Goal: Task Accomplishment & Management: Use online tool/utility

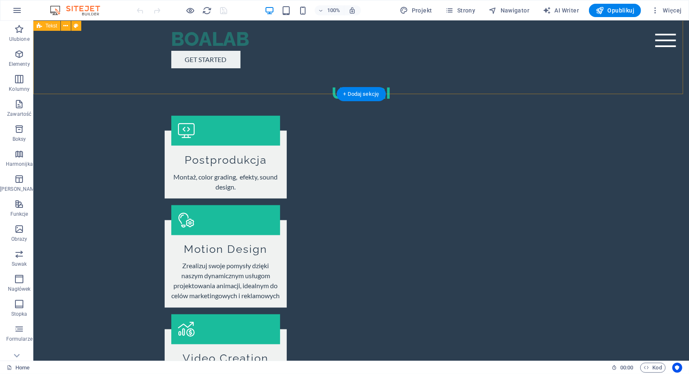
scroll to position [833, 0]
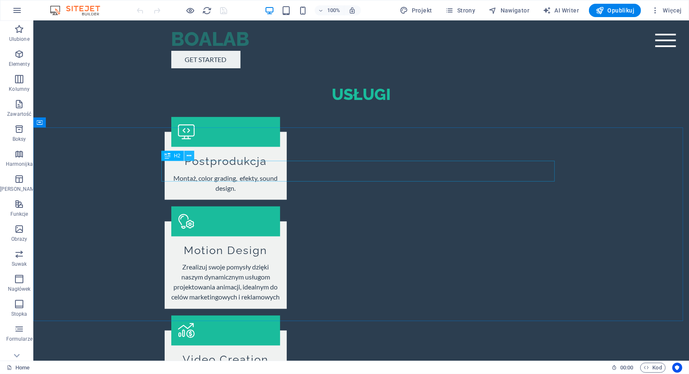
click at [190, 157] on icon at bounding box center [189, 156] width 5 height 9
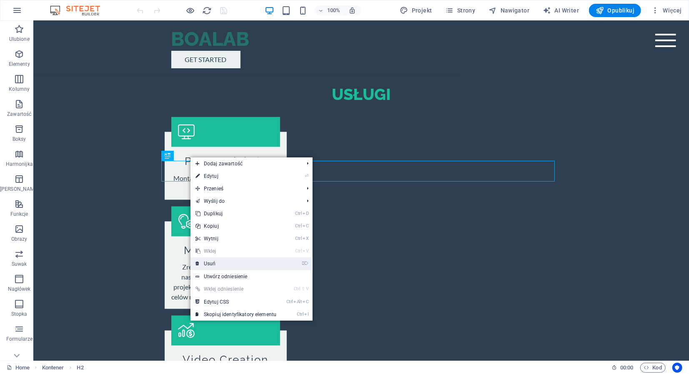
click at [220, 263] on link "⌦ Usuń" at bounding box center [235, 263] width 91 height 12
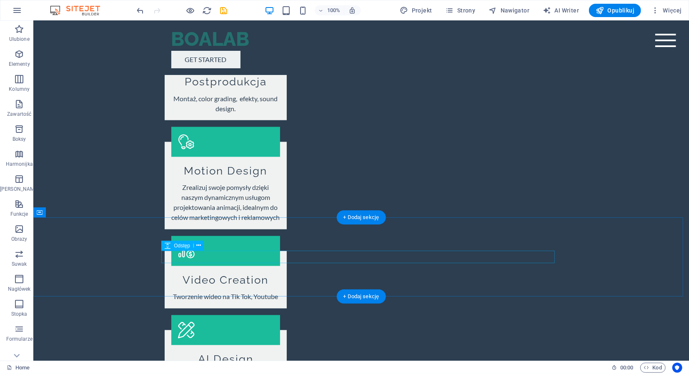
scroll to position [916, 0]
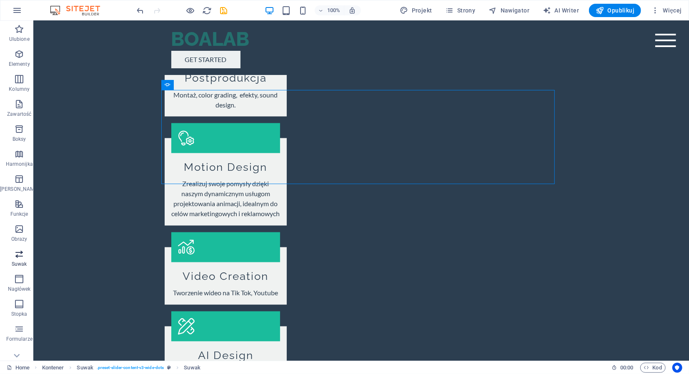
scroll to position [35, 0]
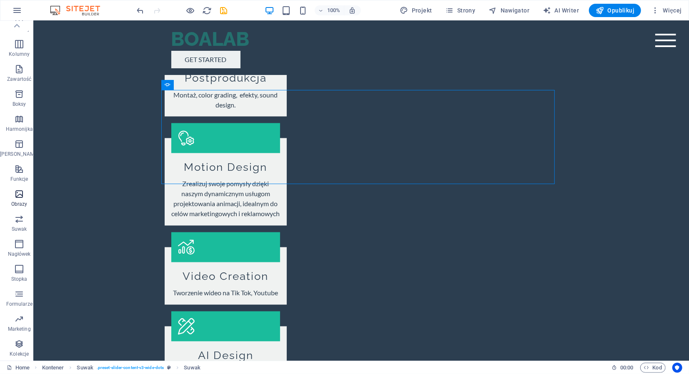
click at [16, 200] on span "Obrazy" at bounding box center [19, 199] width 38 height 20
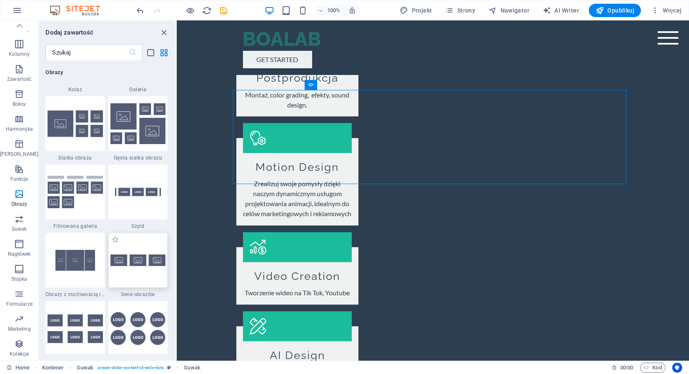
scroll to position [4391, 0]
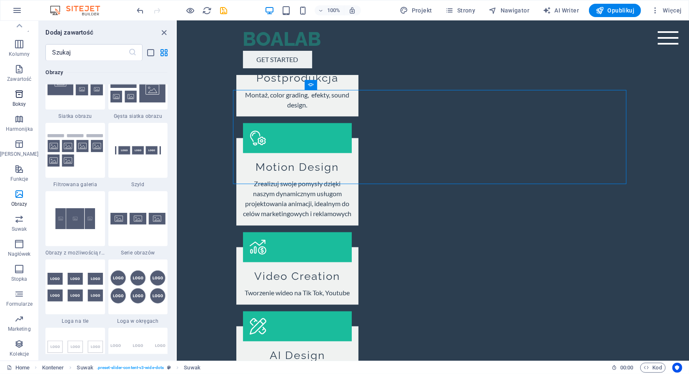
click at [15, 96] on icon "button" at bounding box center [19, 94] width 10 height 10
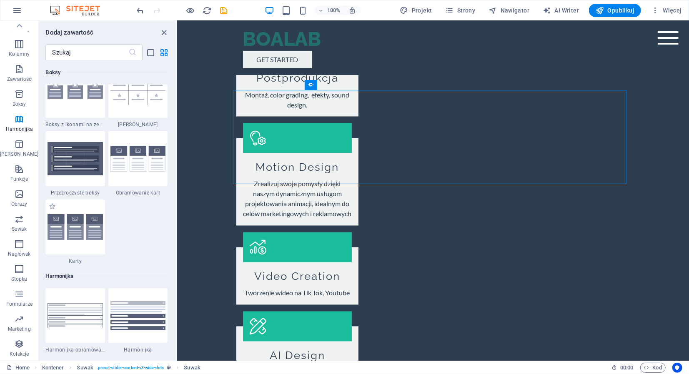
scroll to position [2464, 0]
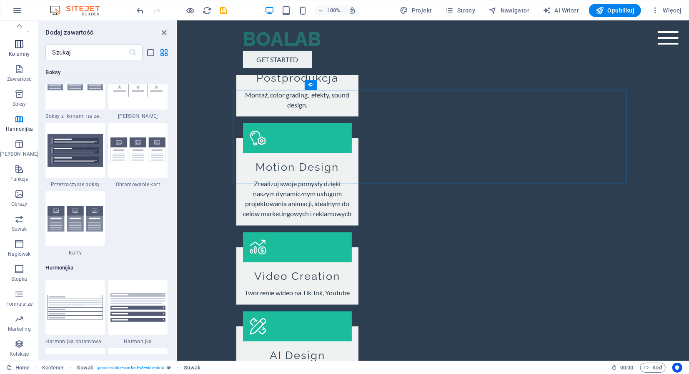
click at [17, 47] on icon "button" at bounding box center [19, 44] width 10 height 10
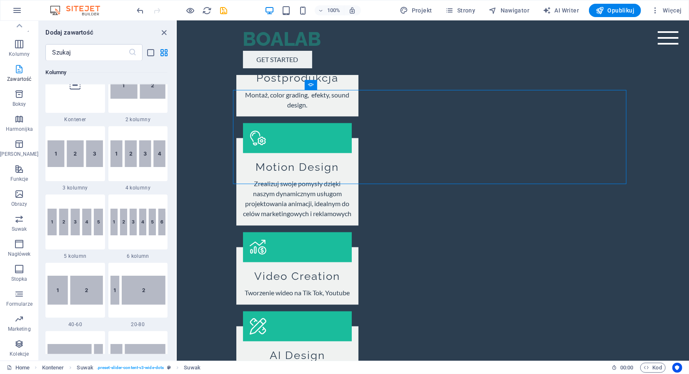
scroll to position [412, 0]
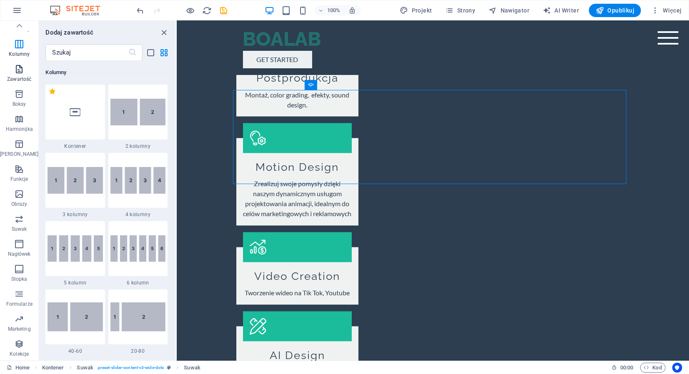
click at [16, 72] on icon "button" at bounding box center [19, 69] width 10 height 10
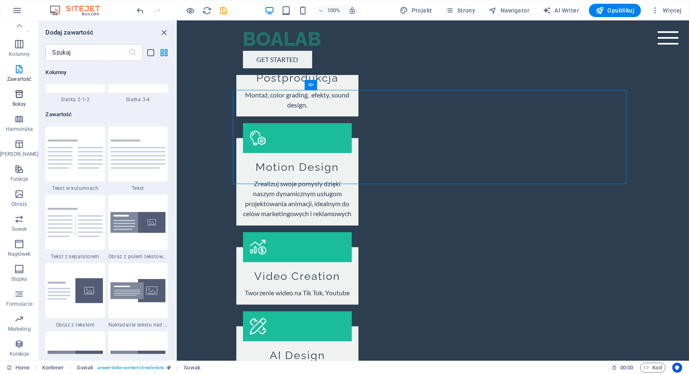
scroll to position [1458, 0]
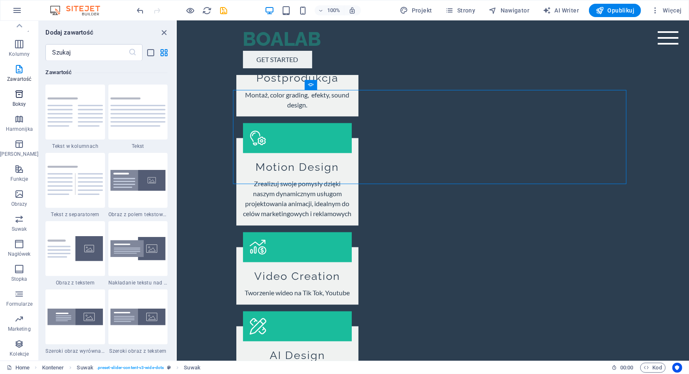
click at [20, 104] on p "Boksy" at bounding box center [19, 104] width 14 height 7
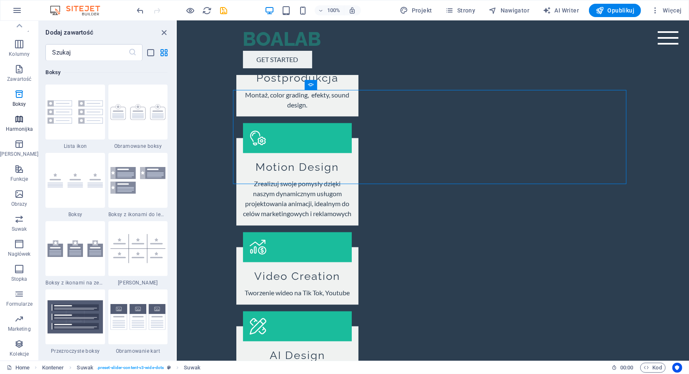
click at [19, 129] on p "Harmonijka" at bounding box center [19, 129] width 27 height 7
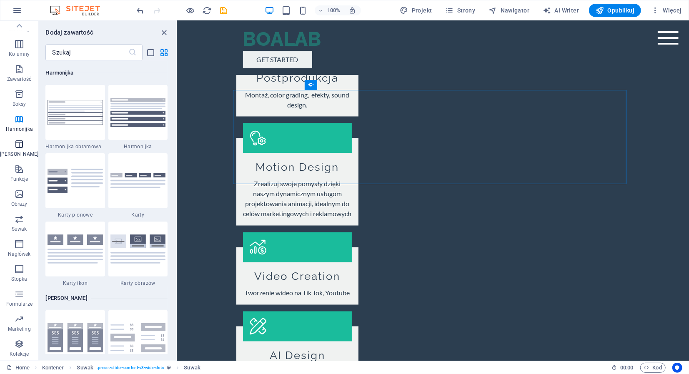
click at [18, 153] on p "[PERSON_NAME]" at bounding box center [19, 154] width 38 height 7
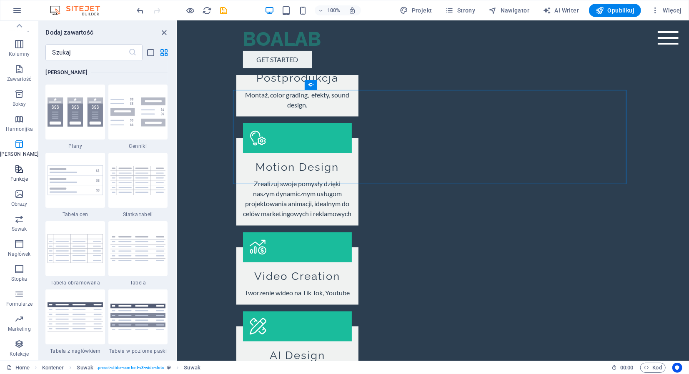
click at [15, 176] on p "Funkcje" at bounding box center [19, 179] width 18 height 7
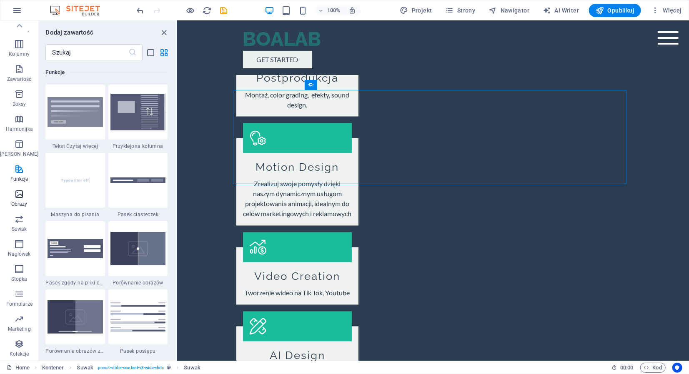
click at [17, 201] on p "Obrazy" at bounding box center [19, 204] width 16 height 7
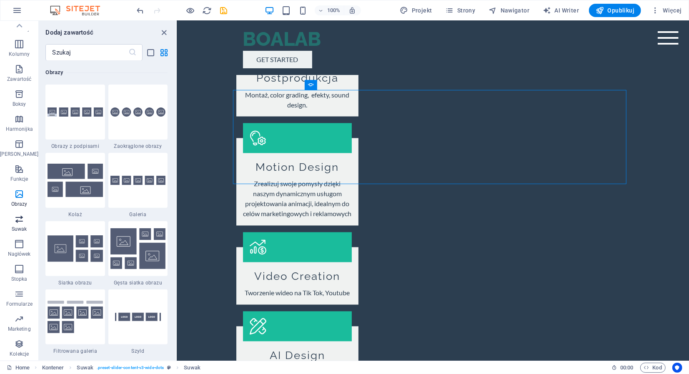
click at [19, 227] on p "Suwak" at bounding box center [19, 229] width 15 height 7
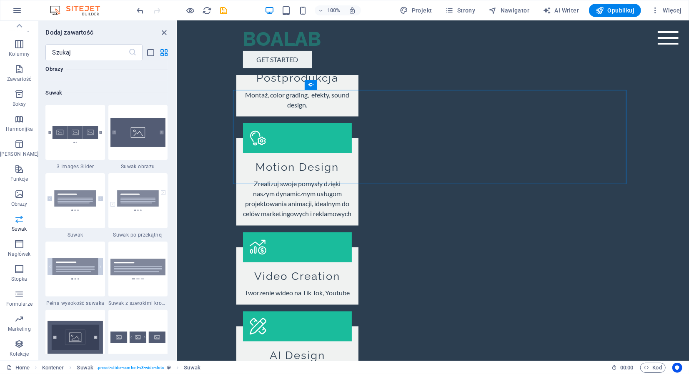
scroll to position [4722, 0]
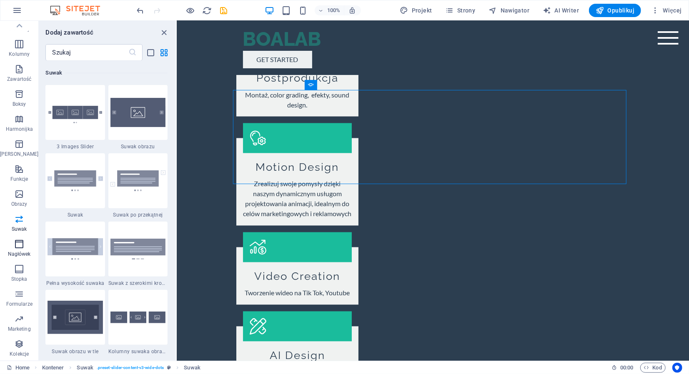
click at [20, 250] on span "Nagłówek" at bounding box center [19, 249] width 38 height 20
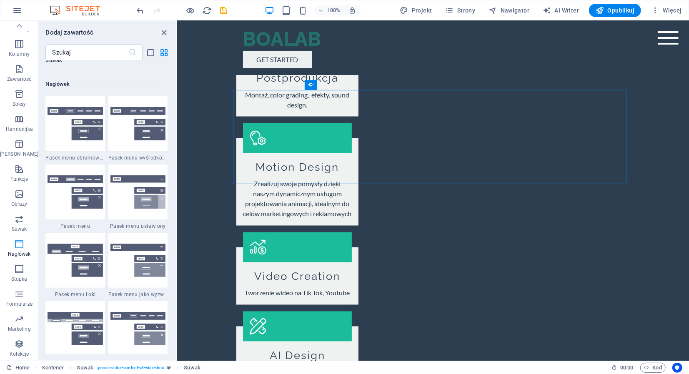
scroll to position [5016, 0]
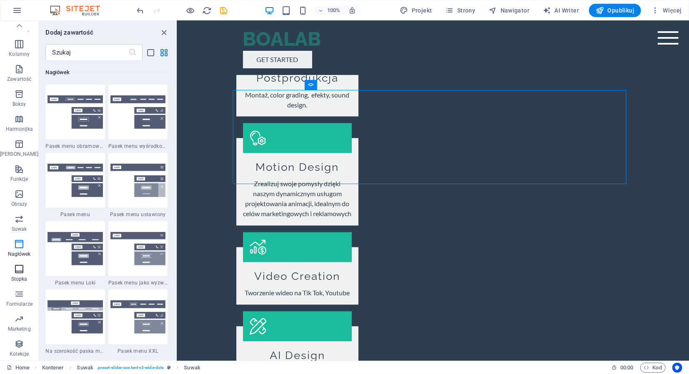
click at [20, 267] on icon "button" at bounding box center [19, 269] width 10 height 10
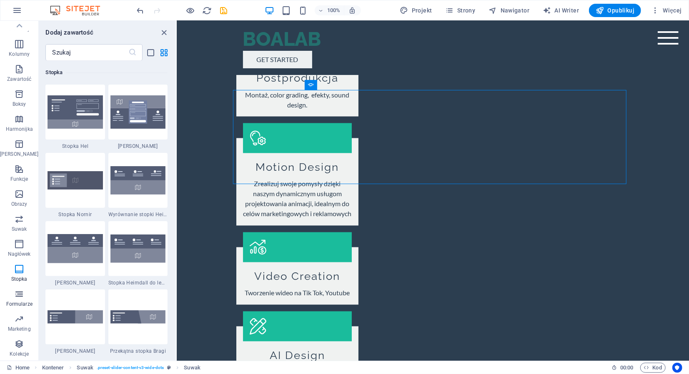
click at [14, 294] on icon "button" at bounding box center [19, 294] width 10 height 10
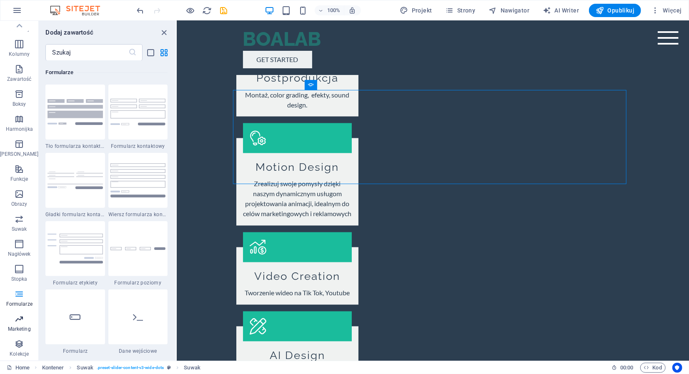
click at [15, 320] on icon "button" at bounding box center [19, 319] width 10 height 10
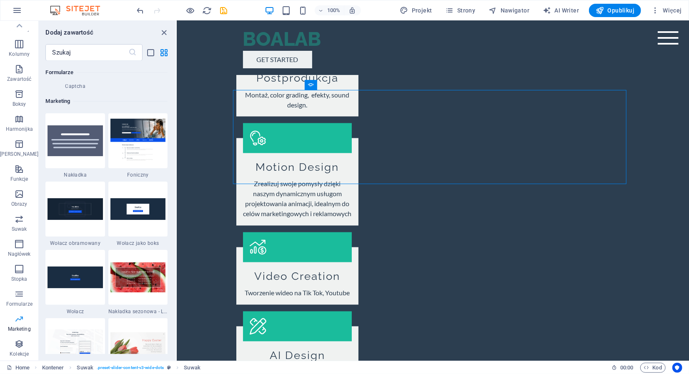
scroll to position [6785, 0]
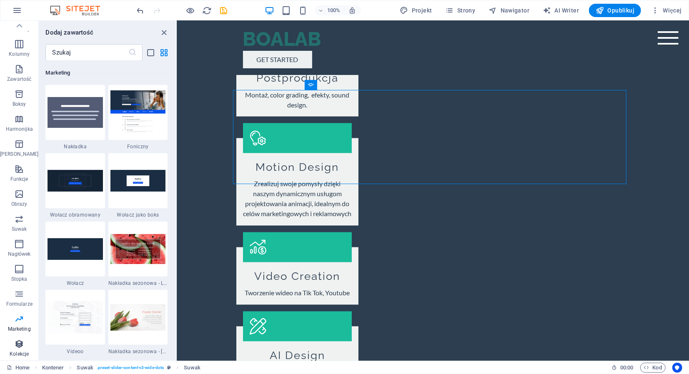
click at [25, 353] on p "Kolekcje" at bounding box center [19, 354] width 19 height 7
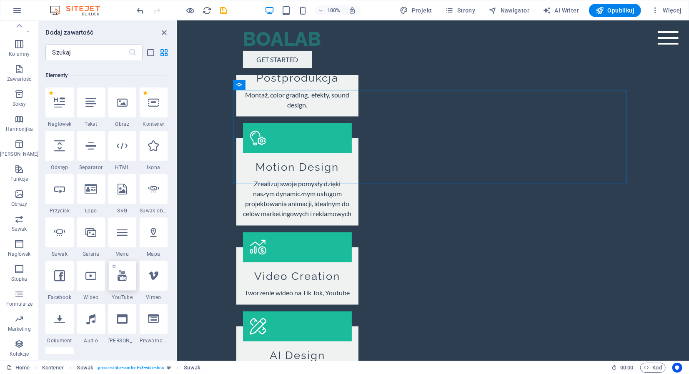
scroll to position [127, 0]
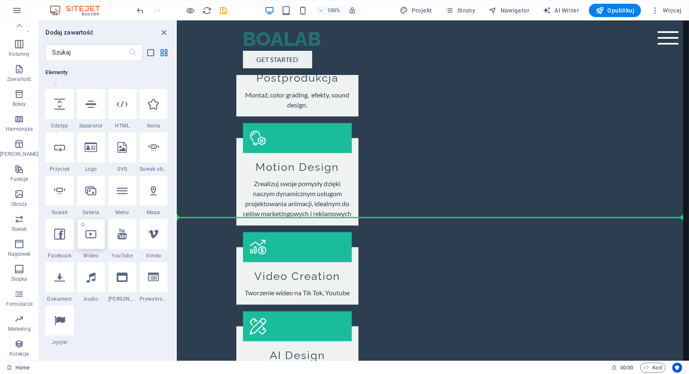
select select "%"
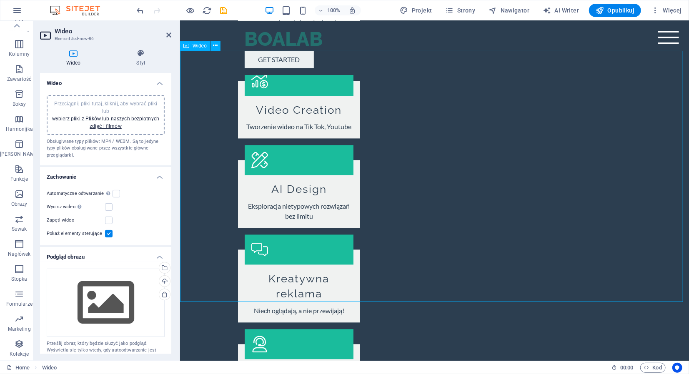
scroll to position [1041, 0]
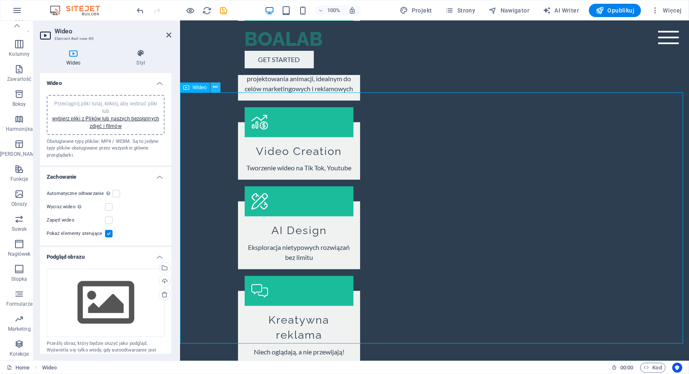
click at [215, 88] on icon at bounding box center [215, 87] width 5 height 9
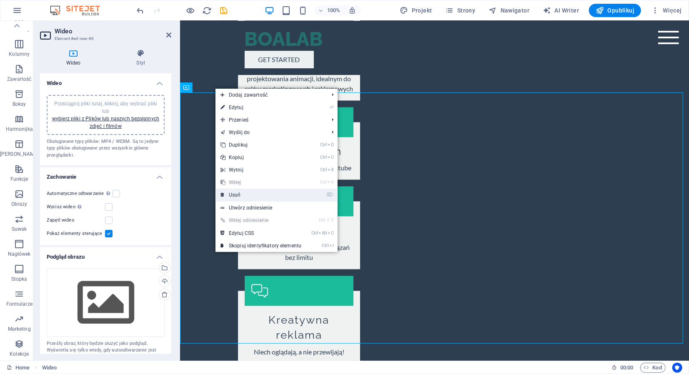
drag, startPoint x: 255, startPoint y: 193, endPoint x: 221, endPoint y: 172, distance: 40.0
click at [255, 193] on link "⌦ Usuń" at bounding box center [260, 195] width 91 height 12
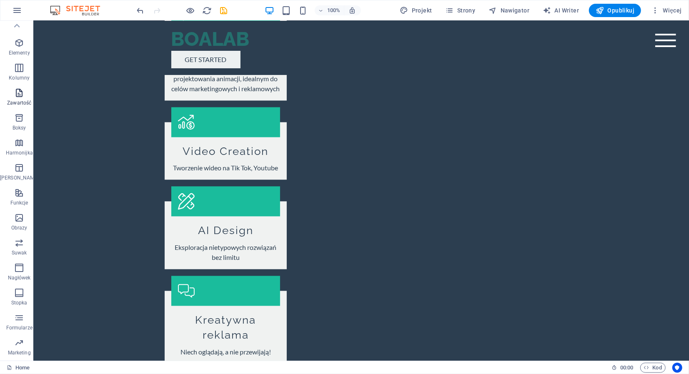
scroll to position [0, 0]
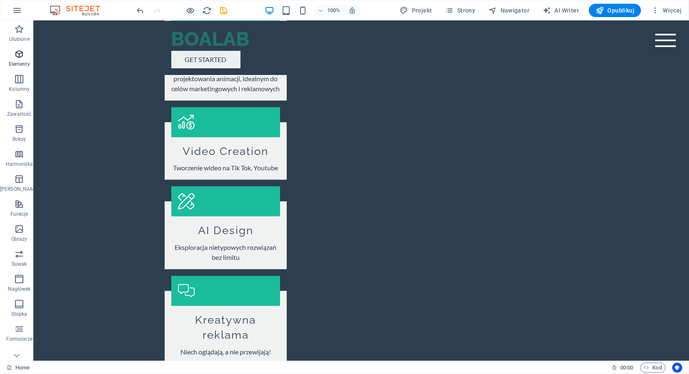
click at [22, 57] on span "Elementy" at bounding box center [19, 59] width 38 height 20
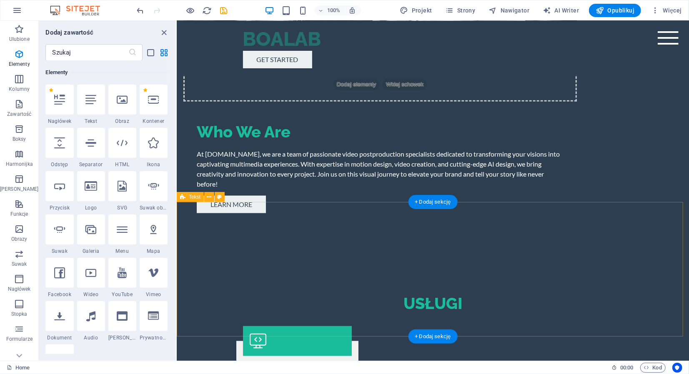
scroll to position [625, 0]
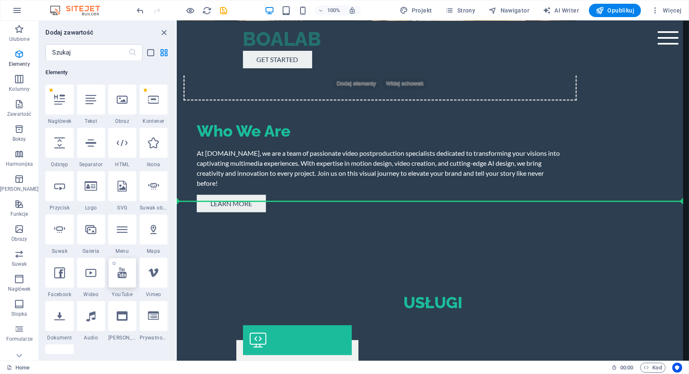
select select "ar16_9"
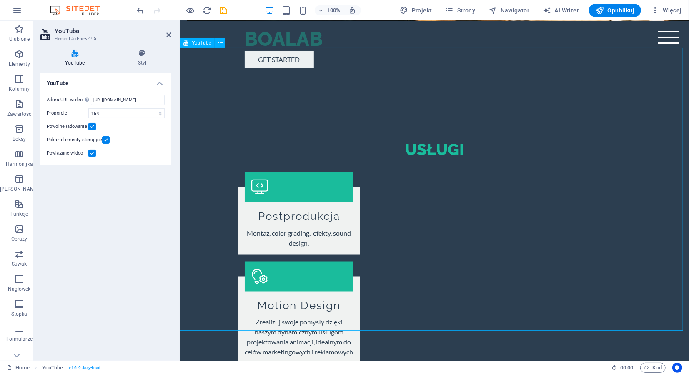
scroll to position [791, 0]
